Goal: Information Seeking & Learning: Learn about a topic

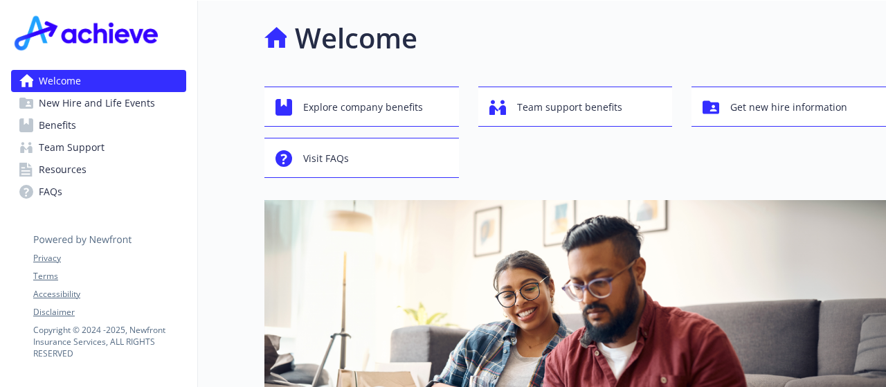
click at [109, 129] on link "Benefits" at bounding box center [98, 125] width 175 height 22
click at [332, 149] on span "Visit FAQs" at bounding box center [326, 158] width 46 height 26
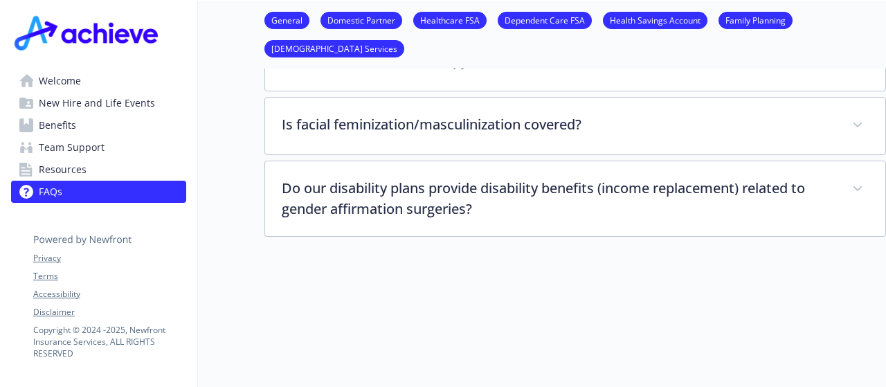
scroll to position [3421, 0]
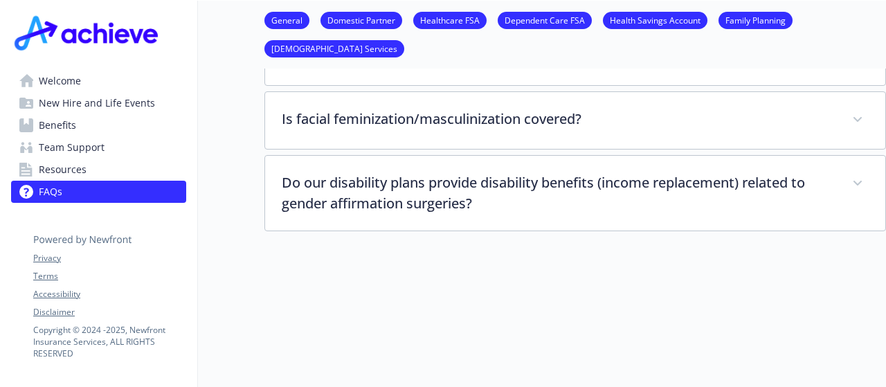
click at [95, 127] on link "Benefits" at bounding box center [98, 125] width 175 height 22
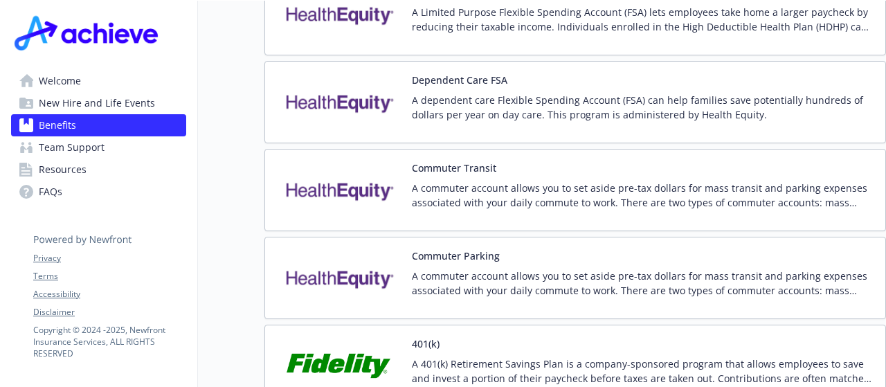
scroll to position [2257, 0]
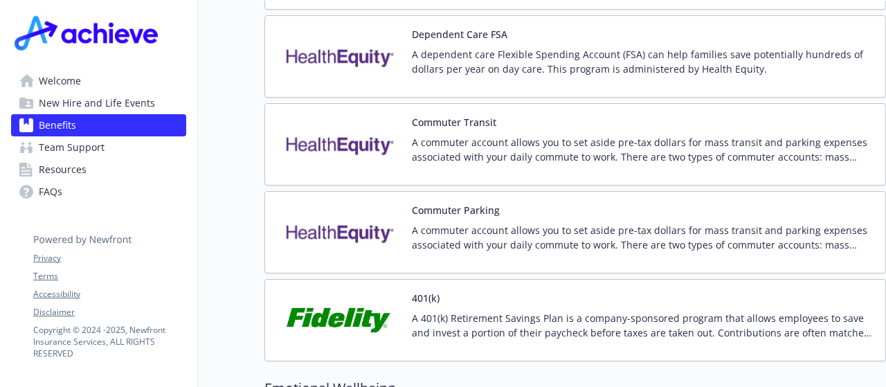
click at [339, 291] on img at bounding box center [338, 320] width 125 height 59
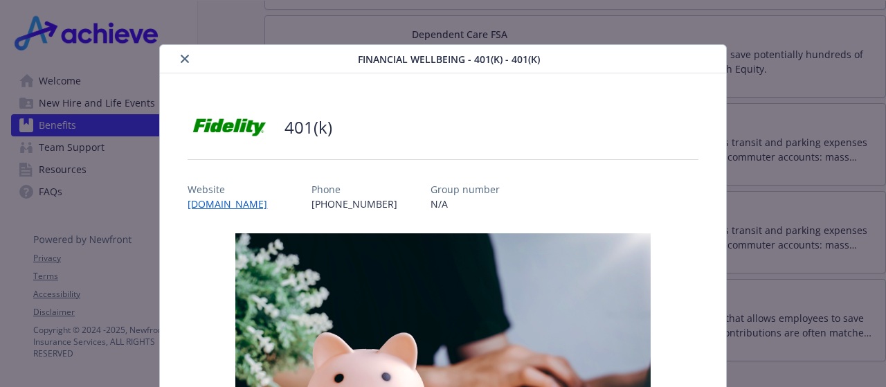
scroll to position [42, 0]
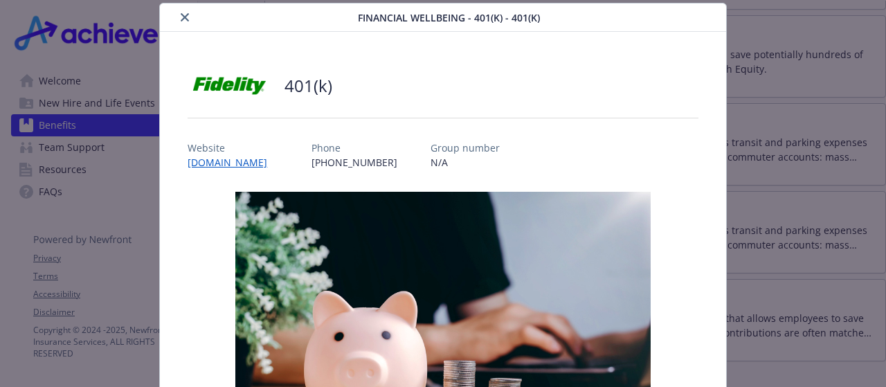
click at [181, 16] on icon "close" at bounding box center [185, 17] width 8 height 8
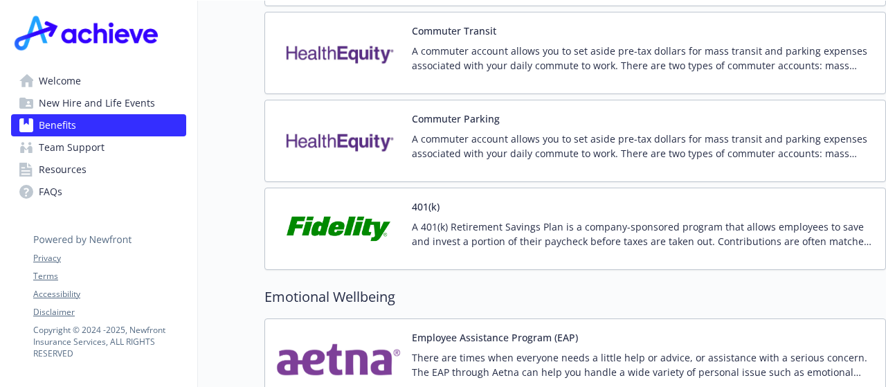
scroll to position [2396, 0]
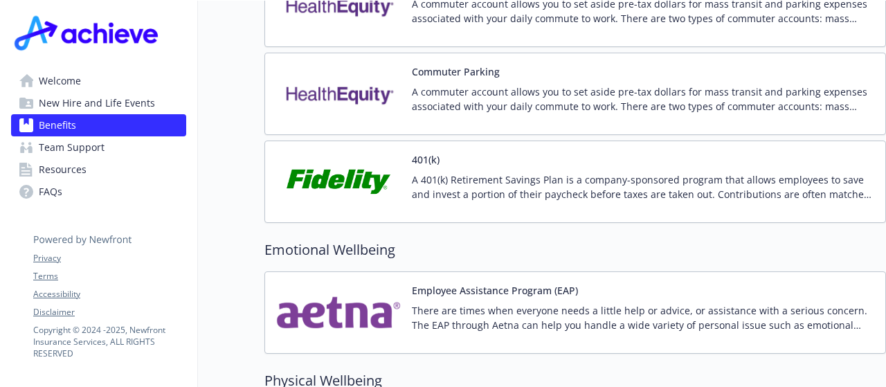
click at [325, 152] on img at bounding box center [338, 181] width 125 height 59
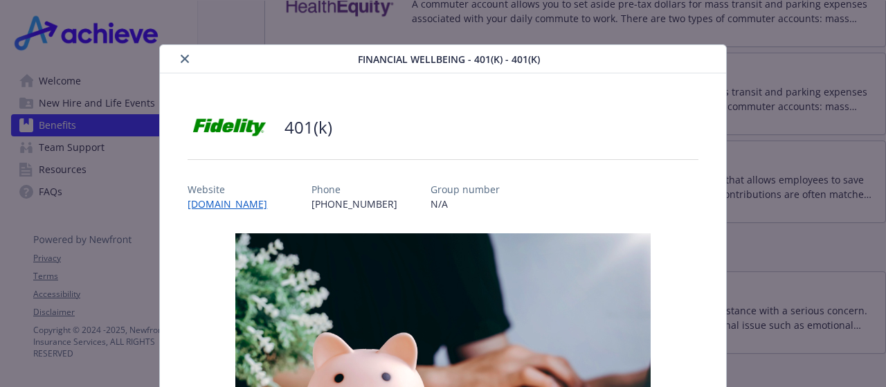
scroll to position [42, 0]
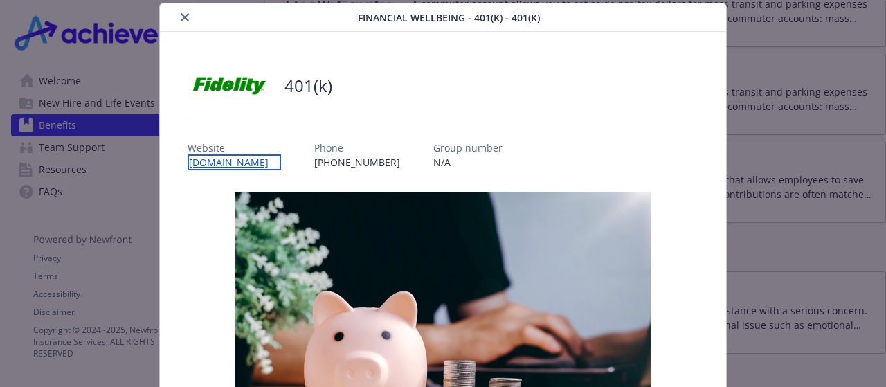
click at [237, 161] on link "[DOMAIN_NAME]" at bounding box center [234, 162] width 93 height 16
